Goal: Information Seeking & Learning: Learn about a topic

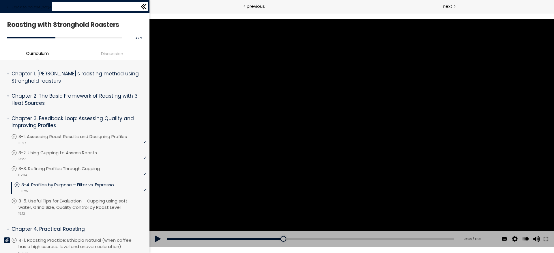
click at [18, 12] on div "Back to course page" at bounding box center [75, 6] width 150 height 13
click at [38, 10] on span "Back to course page" at bounding box center [31, 7] width 39 height 6
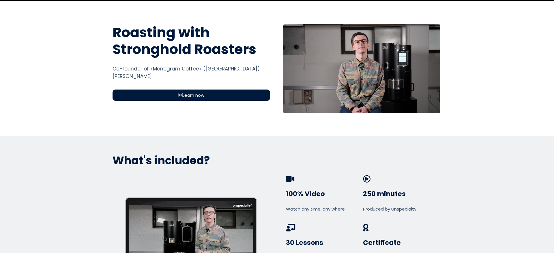
scroll to position [214, 0]
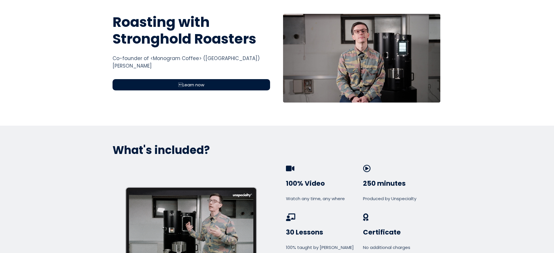
click at [189, 85] on span "Learn now" at bounding box center [191, 84] width 26 height 7
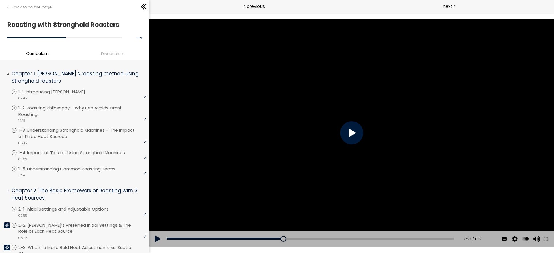
click at [11, 72] on span "Chapter 1. [PERSON_NAME]'s roasting method using Stronghold roasters" at bounding box center [76, 78] width 139 height 18
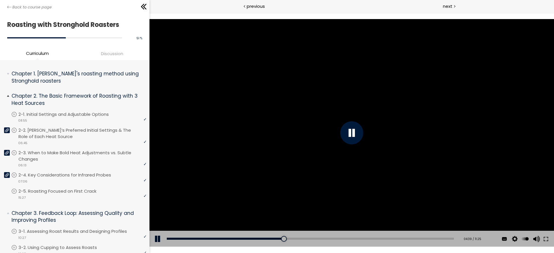
click at [9, 95] on span "Chapter 2. The Basic Framework of Roasting with 3 Heat Sources" at bounding box center [76, 100] width 139 height 18
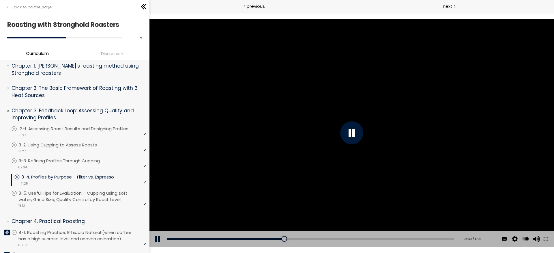
scroll to position [9, 0]
click at [5, 111] on li "Chapter 3. Feedback Loop: Assessing Quality and Improving Profiles You have to …" at bounding box center [75, 158] width 150 height 113
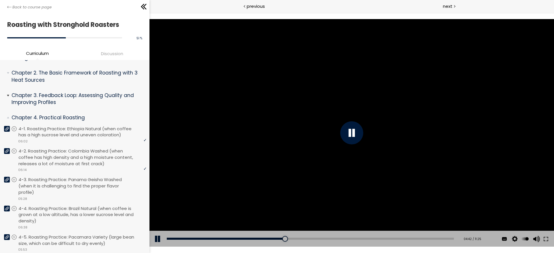
scroll to position [36, 0]
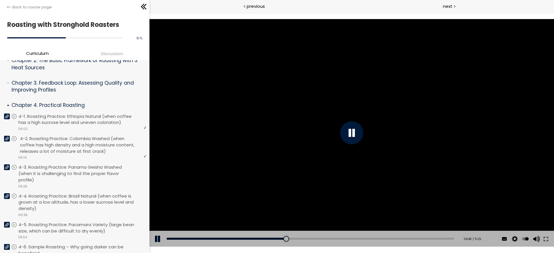
click at [75, 151] on p "4-2. Roasting Practice: Colombia Washed (when coffee has high density and a hig…" at bounding box center [84, 144] width 128 height 19
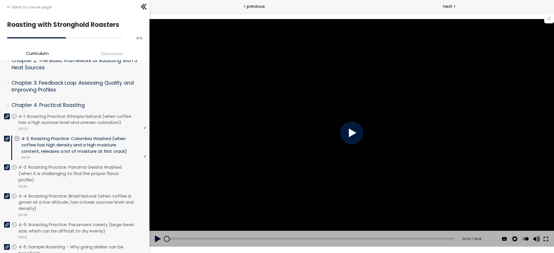
click at [546, 239] on button at bounding box center [546, 239] width 10 height 16
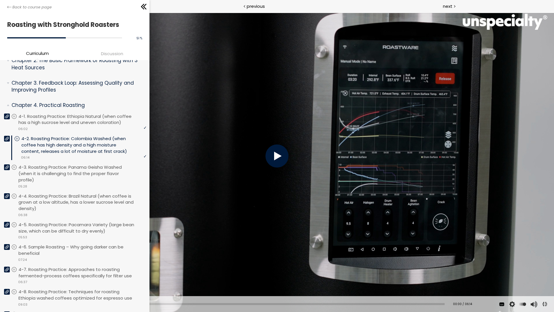
click at [350, 186] on div "You can download the roast profile image by clicking the 📎 above. * Amount of g…" at bounding box center [277, 156] width 554 height 312
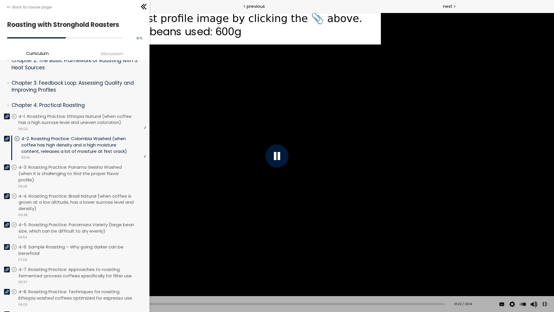
click at [99, 253] on div "Add chapter 01:16" at bounding box center [231, 304] width 428 height 16
click at [100, 253] on div "01:11" at bounding box center [231, 304] width 428 height 2
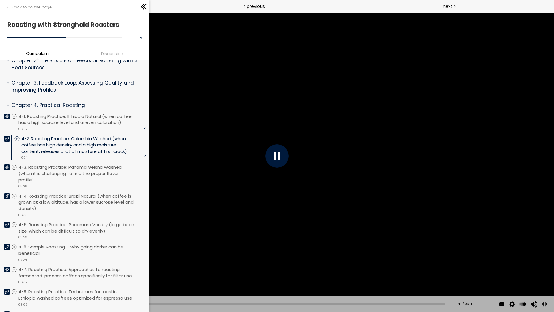
click at [73, 253] on div "00:48" at bounding box center [231, 304] width 428 height 2
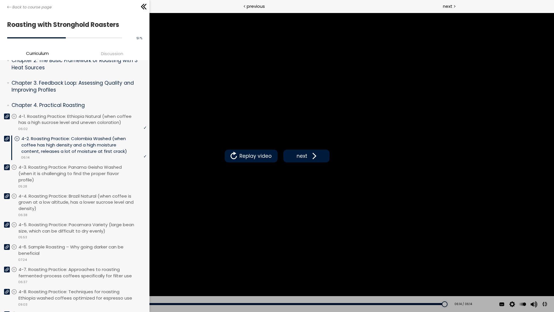
click at [542, 253] on button at bounding box center [545, 304] width 13 height 13
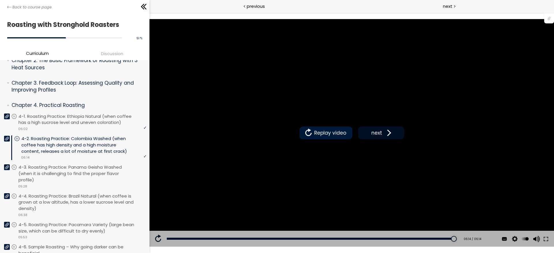
click at [381, 129] on span "next" at bounding box center [377, 133] width 14 height 8
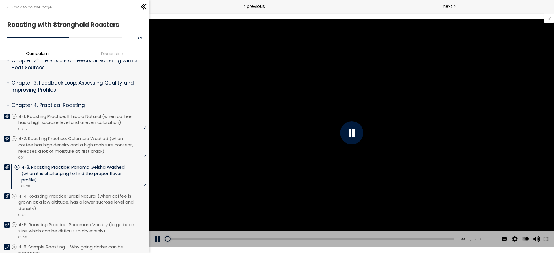
click at [552, 242] on div "Subtitles 中文 (简体) English None Auto 1080p 720p 540p 360p 224p x 2 x 1.5 x 1.25 …" at bounding box center [521, 239] width 68 height 16
click at [546, 239] on button at bounding box center [546, 239] width 10 height 16
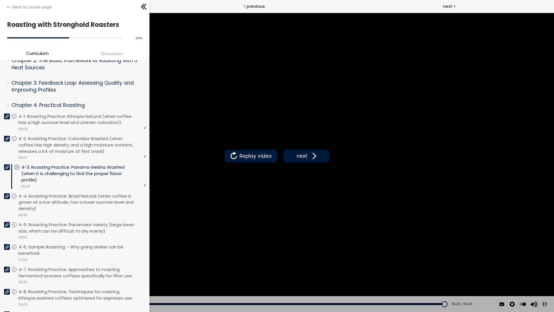
click at [543, 253] on button at bounding box center [545, 304] width 13 height 13
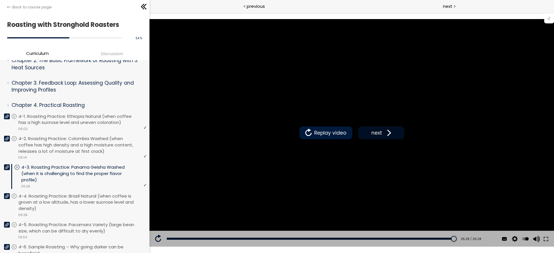
click at [365, 134] on button "next" at bounding box center [381, 132] width 46 height 13
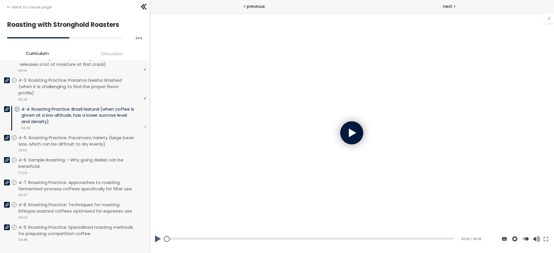
scroll to position [128, 0]
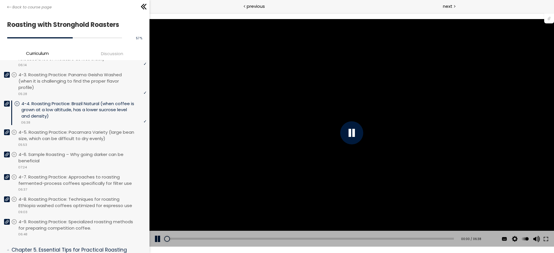
click at [355, 131] on div at bounding box center [351, 132] width 23 height 23
click at [544, 235] on button at bounding box center [546, 239] width 10 height 16
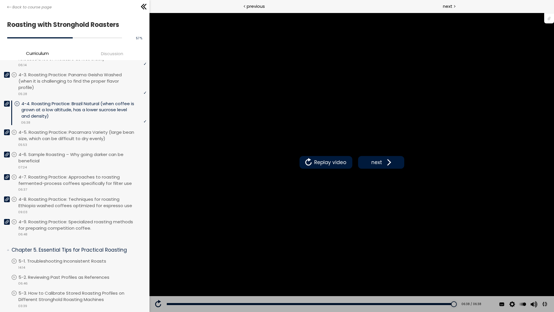
click at [552, 253] on button at bounding box center [545, 304] width 13 height 13
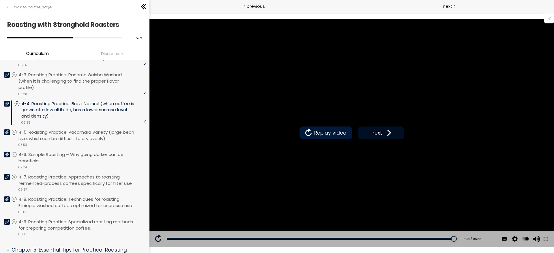
click at [380, 132] on span "next" at bounding box center [377, 133] width 14 height 8
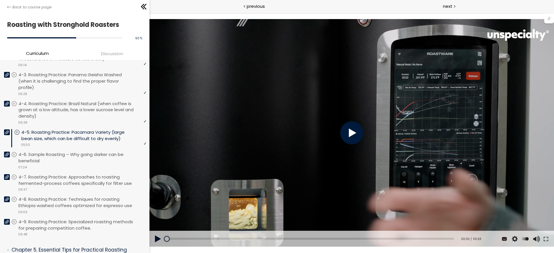
click at [398, 154] on div "You can download the roast profile image by clicking the 📎 above. * Amount of g…" at bounding box center [352, 133] width 405 height 228
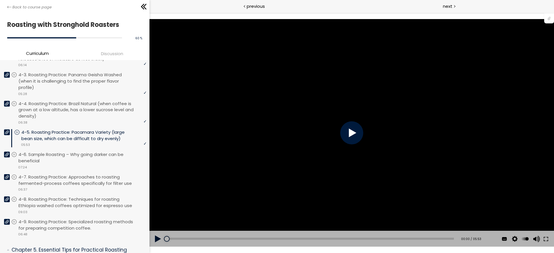
click at [398, 153] on div "You can download the roast profile image by clicking the 📎 above. * Amount of g…" at bounding box center [352, 133] width 405 height 228
click at [544, 237] on button at bounding box center [546, 239] width 10 height 16
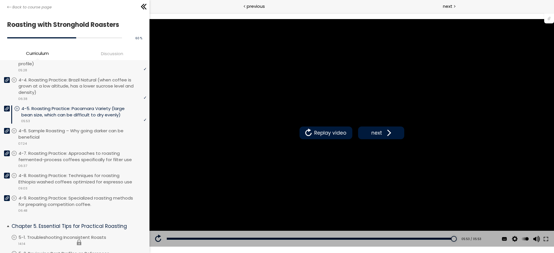
scroll to position [151, 0]
